Goal: Task Accomplishment & Management: Manage account settings

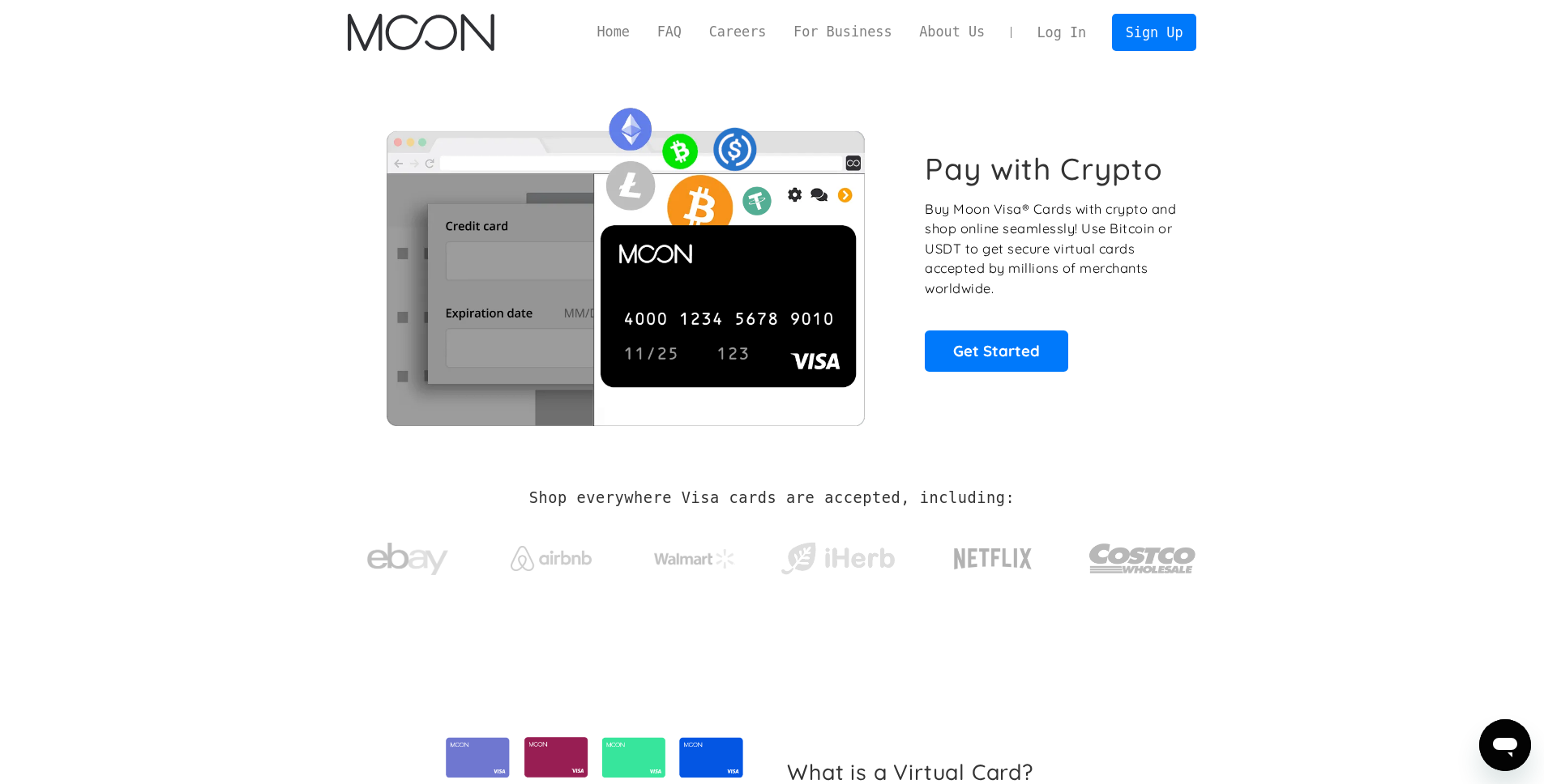
click at [1063, 31] on link "Log In" at bounding box center [1062, 32] width 76 height 36
click at [1072, 39] on link "Log In" at bounding box center [1062, 32] width 76 height 36
